Goal: Task Accomplishment & Management: Manage account settings

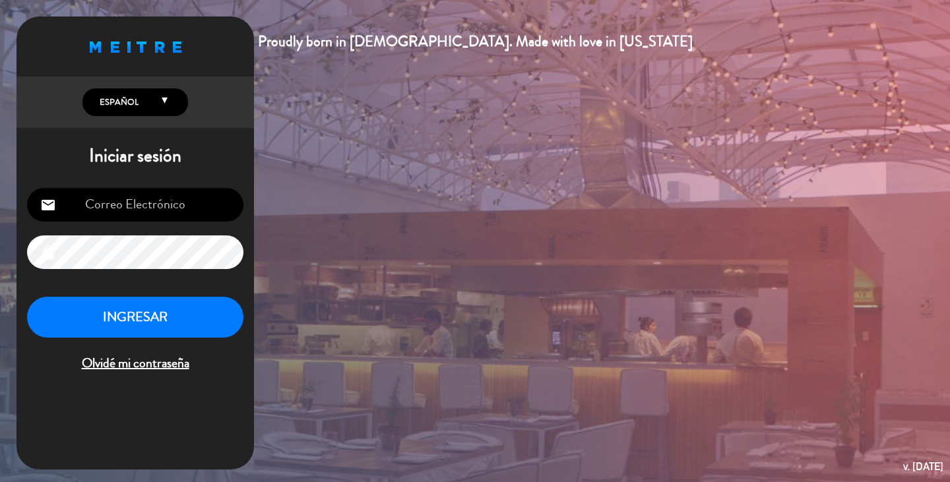
type input "[EMAIL_ADDRESS][DOMAIN_NAME]"
click at [137, 326] on button "INGRESAR" at bounding box center [135, 318] width 216 height 42
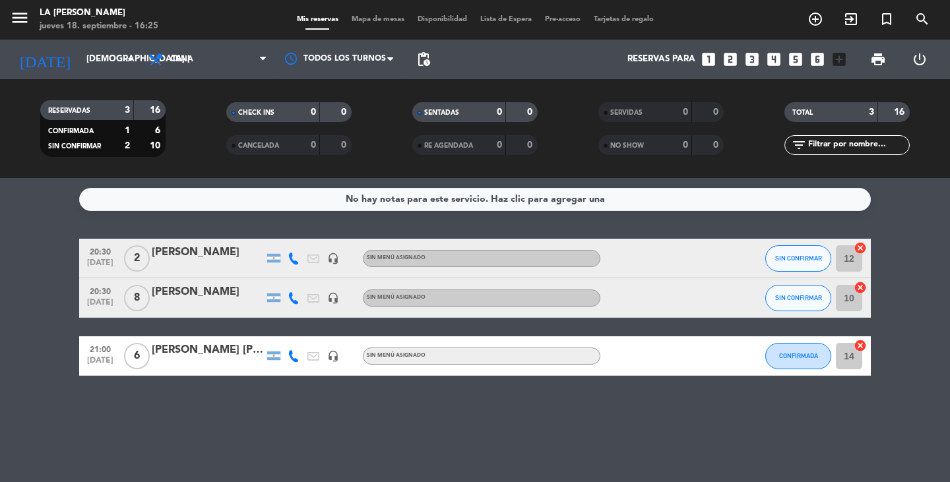
click at [197, 293] on div "[PERSON_NAME]" at bounding box center [208, 292] width 112 height 17
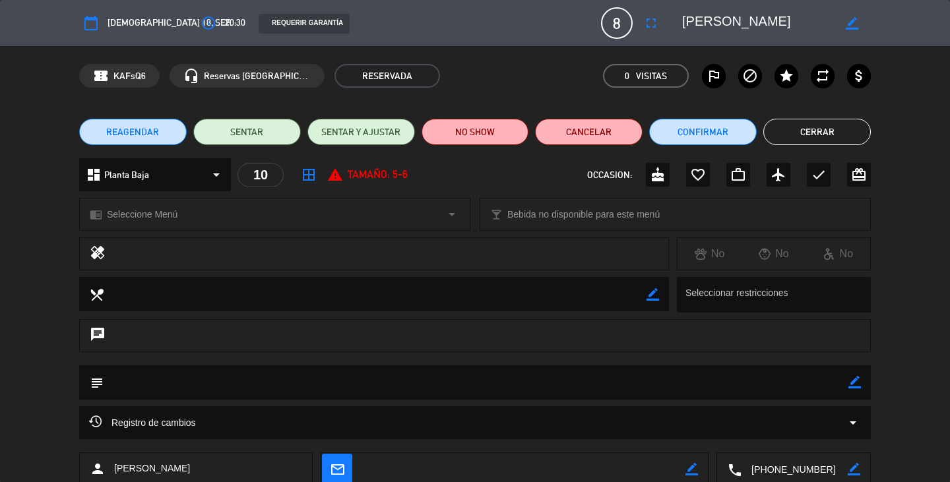
click at [142, 384] on textarea at bounding box center [476, 382] width 744 height 34
click at [871, 309] on div "local_dining border_color Seleccionar restricciones" at bounding box center [475, 298] width 950 height 42
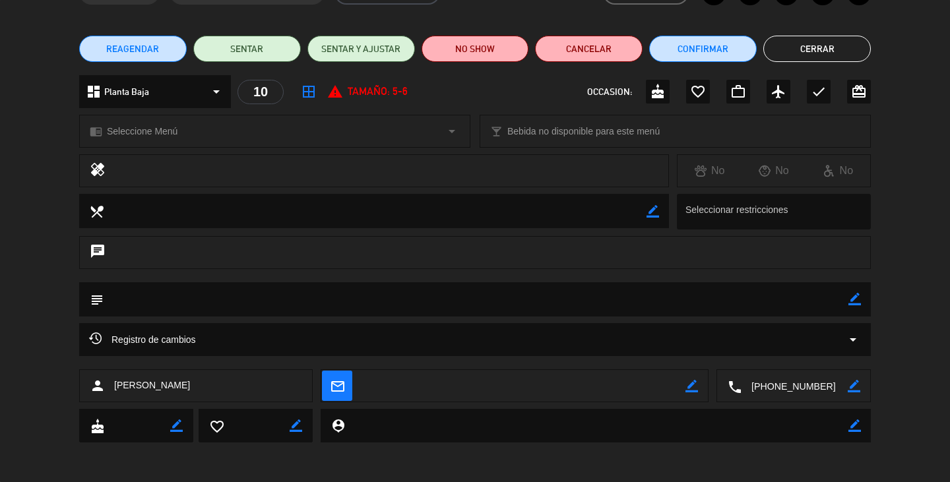
click at [858, 298] on icon "border_color" at bounding box center [854, 299] width 13 height 13
click at [154, 300] on textarea at bounding box center [476, 299] width 744 height 34
paste textarea "Banco Credicoop"
type textarea "Banco Credicoop"
click at [855, 299] on icon at bounding box center [854, 299] width 13 height 13
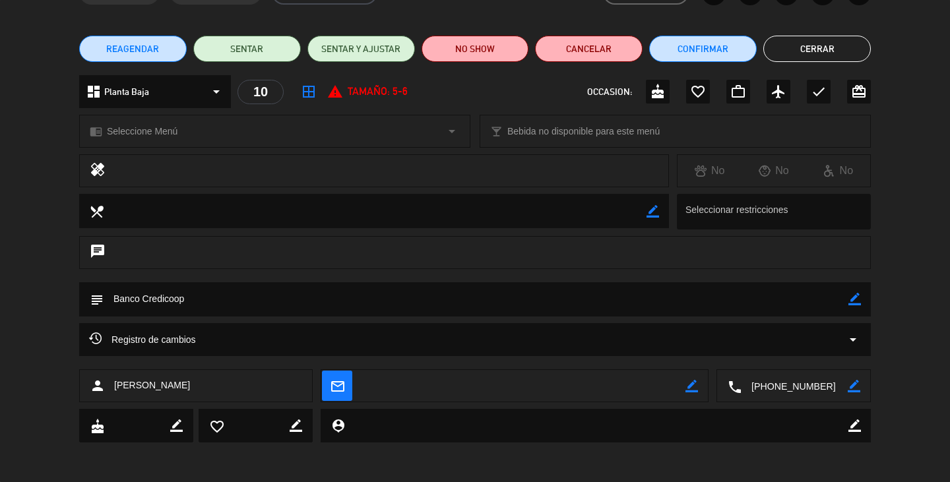
scroll to position [0, 0]
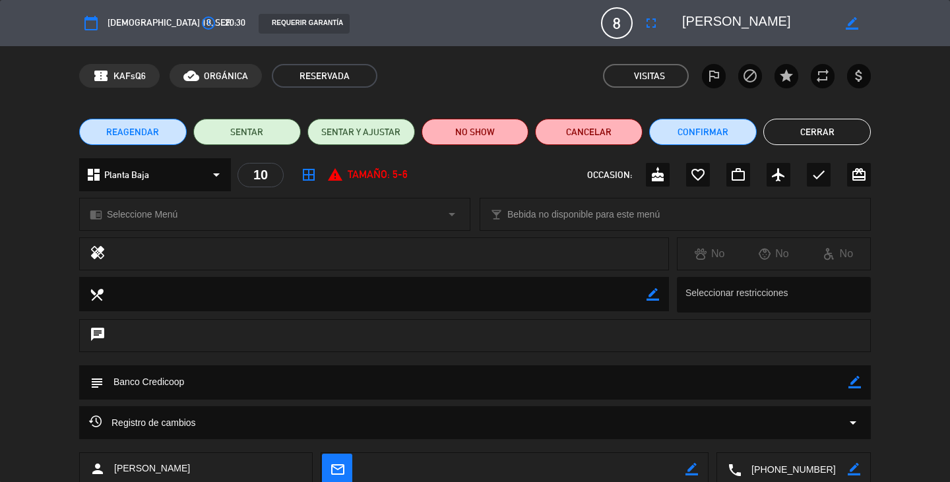
click at [820, 132] on button "Cerrar" at bounding box center [816, 132] width 107 height 26
